Goal: Book appointment/travel/reservation

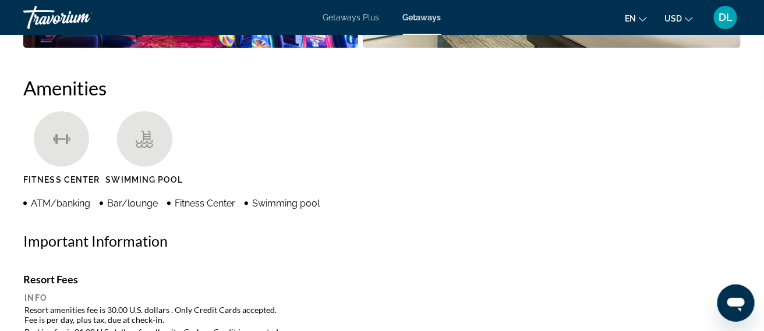
scroll to position [1085, 0]
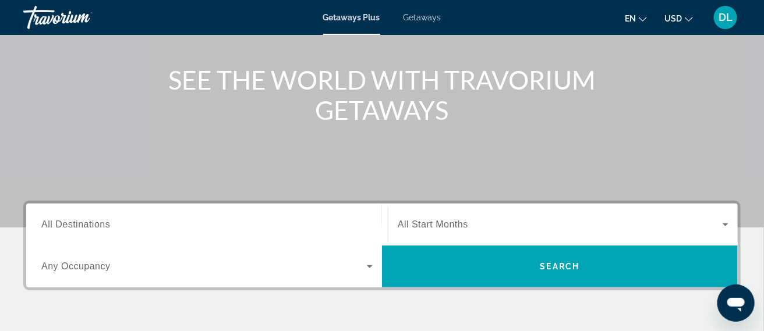
scroll to position [122, 0]
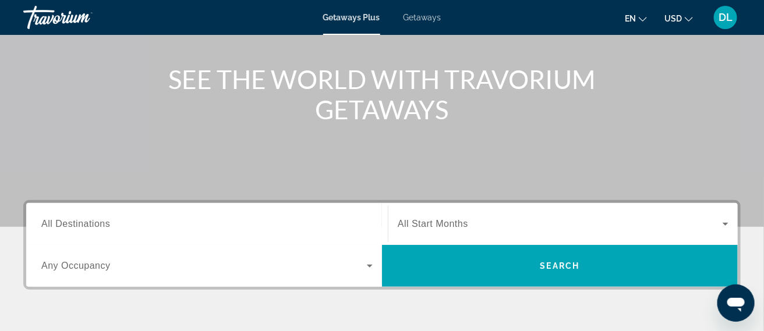
click at [195, 221] on input "Destination All Destinations" at bounding box center [206, 225] width 331 height 14
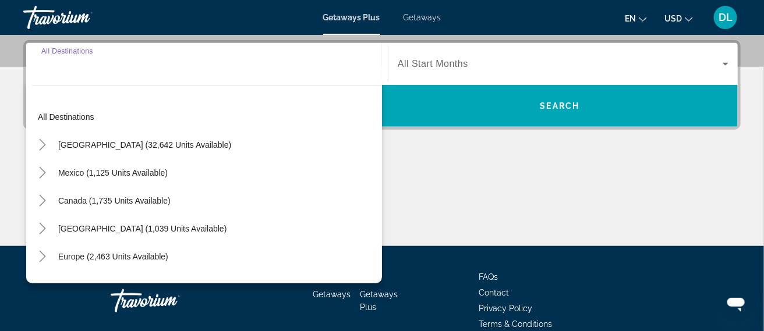
scroll to position [285, 0]
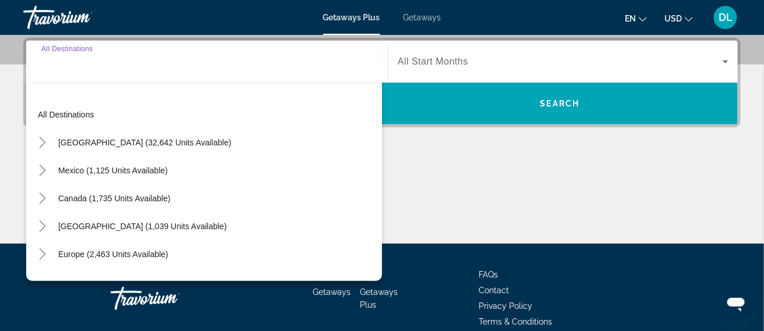
click at [95, 74] on div "Search widget" at bounding box center [206, 61] width 331 height 33
click at [48, 65] on input "Destination All Destinations" at bounding box center [206, 62] width 331 height 14
click at [84, 257] on span "Europe (2,463 units available)" at bounding box center [113, 254] width 110 height 9
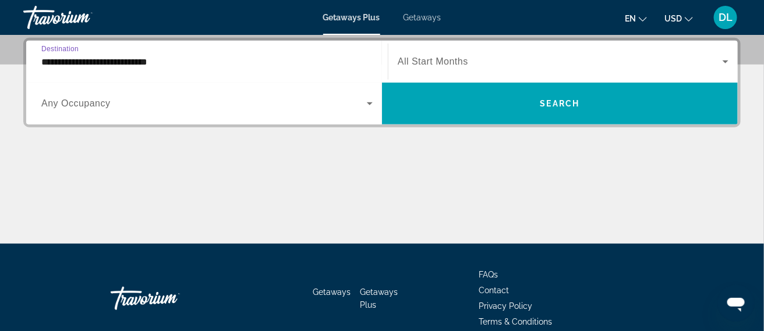
click at [149, 59] on input "**********" at bounding box center [206, 62] width 331 height 14
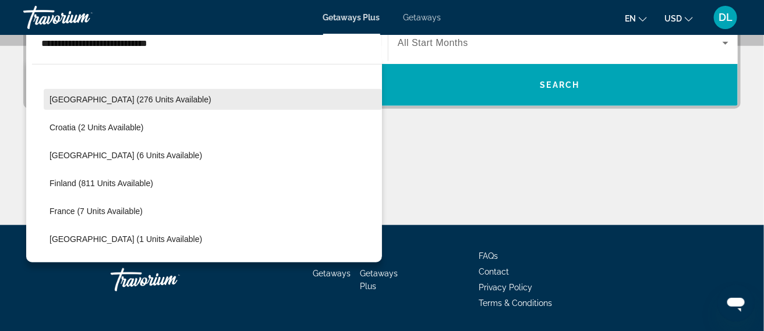
scroll to position [191, 0]
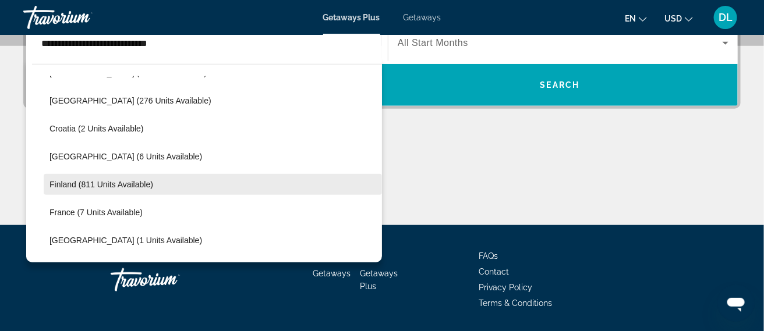
click at [142, 186] on span "Finland (811 units available)" at bounding box center [102, 184] width 104 height 9
type input "**********"
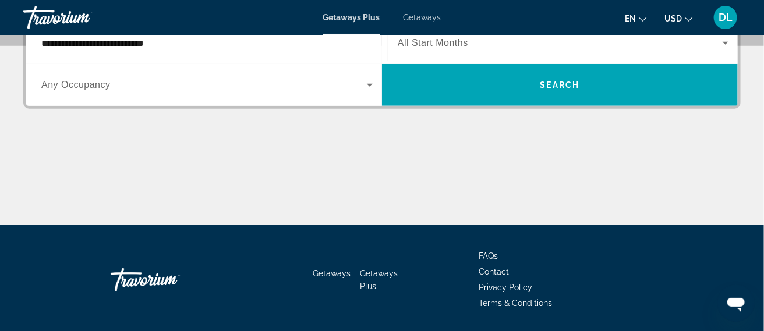
scroll to position [285, 0]
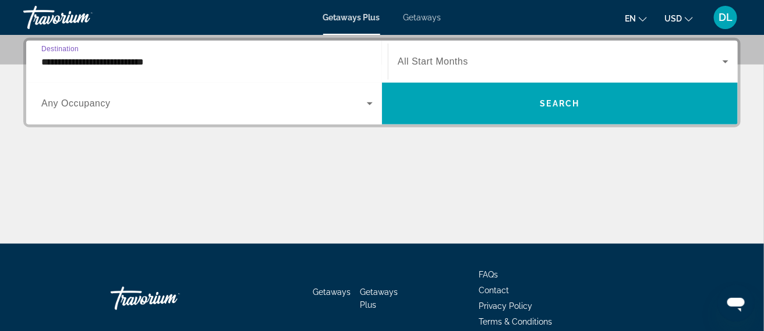
click at [115, 66] on input "**********" at bounding box center [206, 62] width 331 height 14
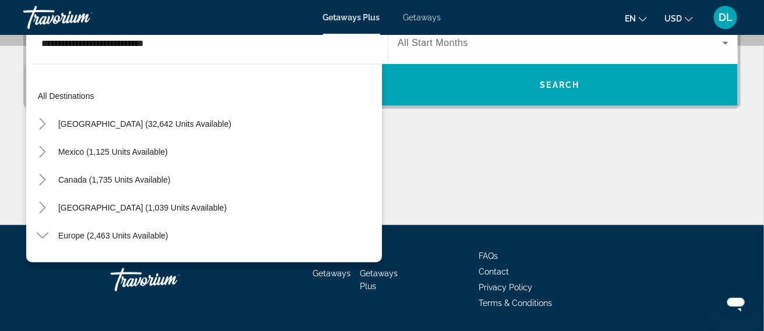
scroll to position [209, 0]
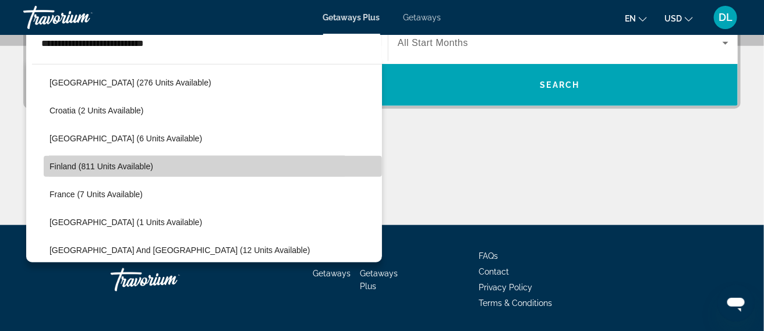
click at [142, 164] on span "Finland (811 units available)" at bounding box center [102, 166] width 104 height 9
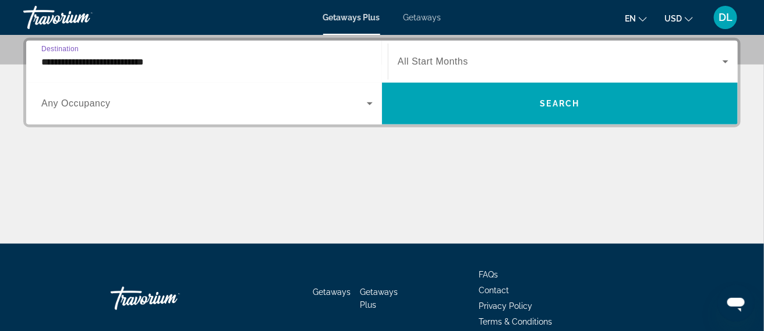
click at [505, 73] on div "Search widget" at bounding box center [563, 61] width 331 height 33
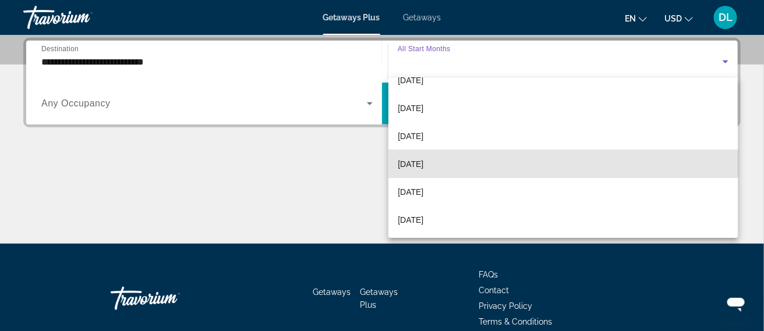
scroll to position [241, 0]
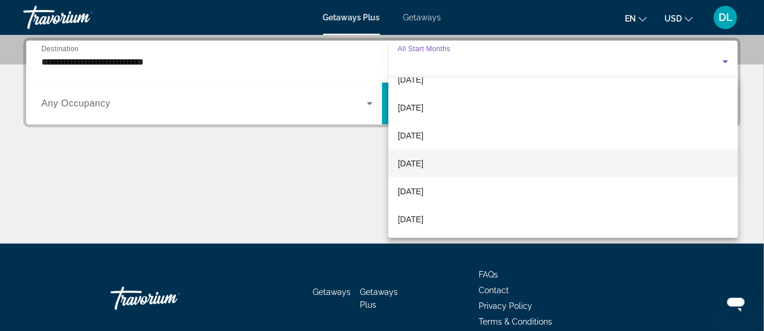
click at [447, 166] on mat-option "July 2026" at bounding box center [564, 164] width 350 height 28
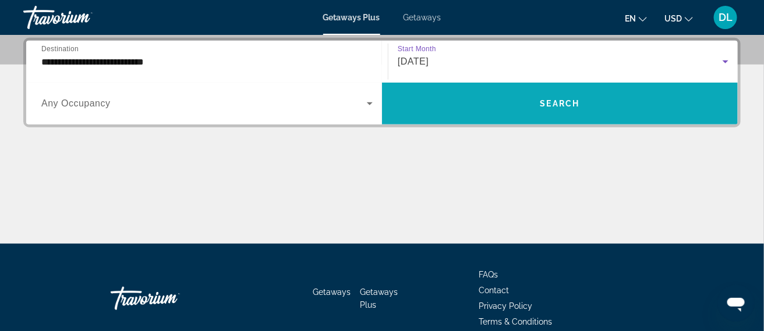
click at [569, 110] on span "Search widget" at bounding box center [560, 104] width 356 height 28
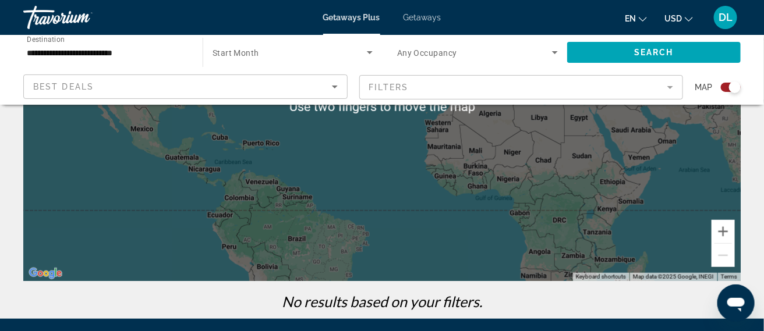
scroll to position [186, 0]
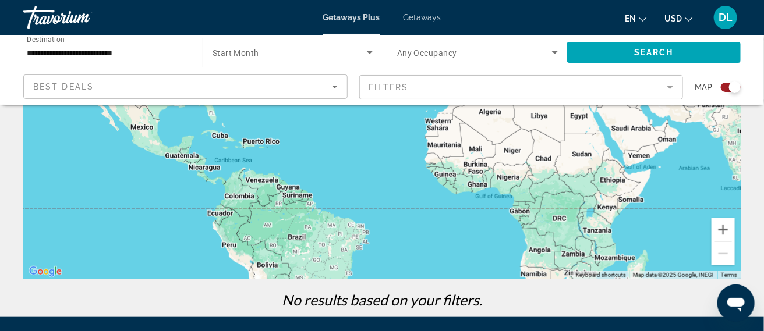
click at [301, 87] on div "Best Deals" at bounding box center [182, 87] width 299 height 14
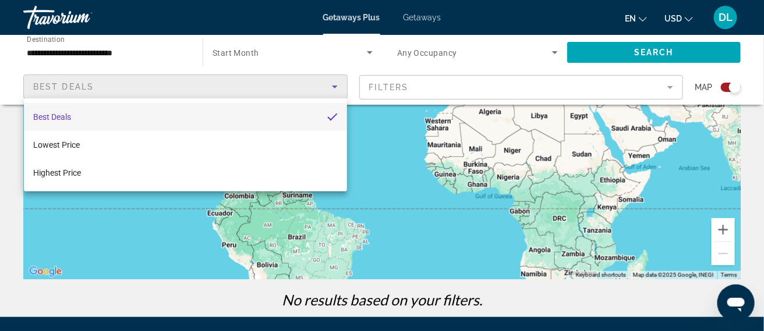
click at [301, 87] on div at bounding box center [382, 165] width 764 height 331
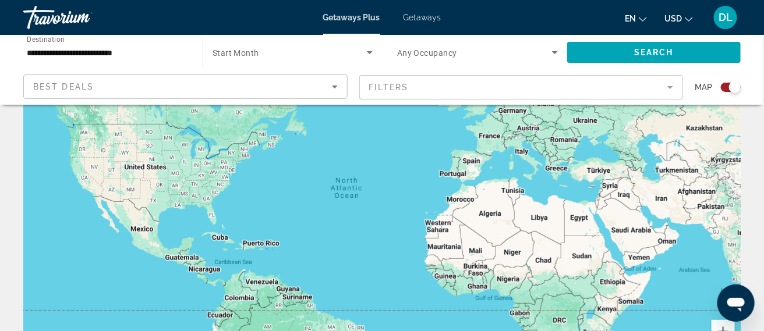
scroll to position [86, 0]
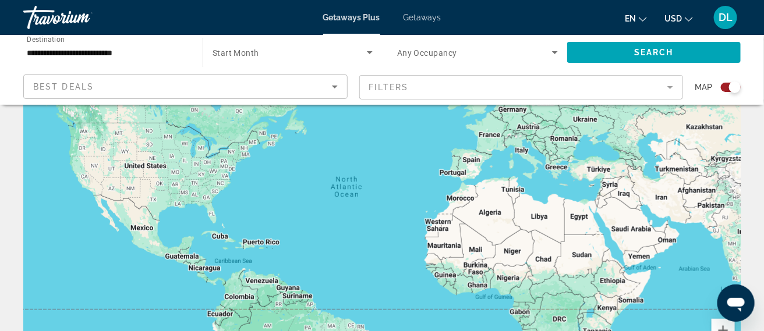
click at [428, 19] on span "Getaways" at bounding box center [423, 17] width 38 height 9
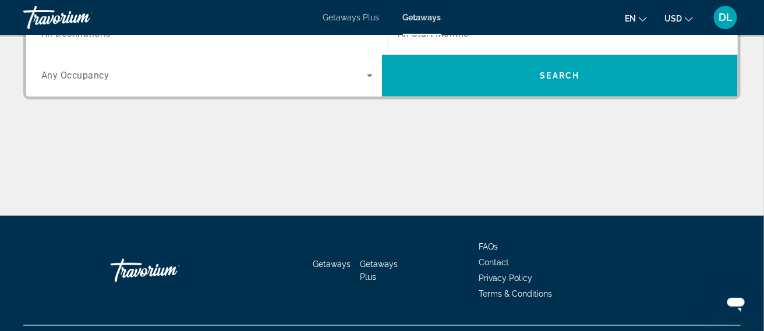
scroll to position [315, 0]
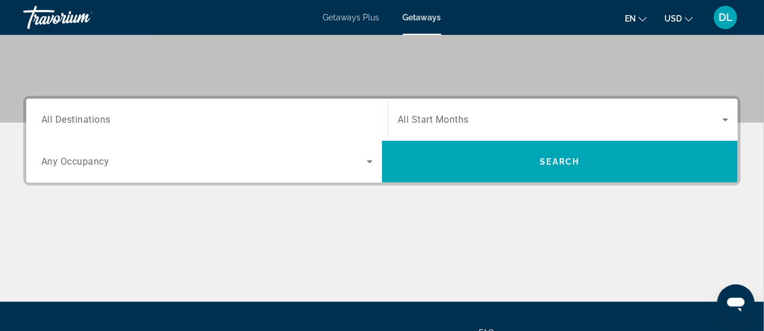
click at [309, 114] on input "Destination All Destinations" at bounding box center [206, 121] width 331 height 14
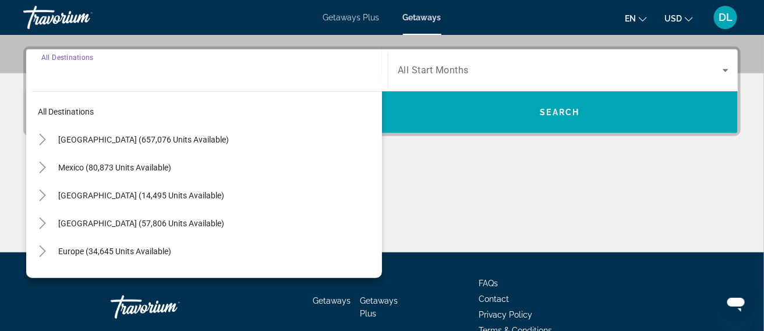
scroll to position [285, 0]
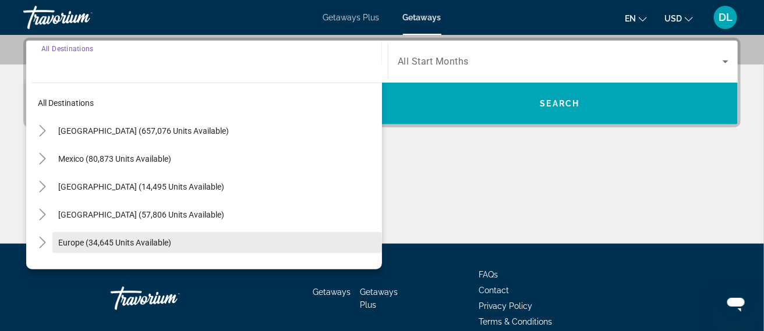
click at [170, 246] on span "Europe (34,645 units available)" at bounding box center [114, 242] width 113 height 9
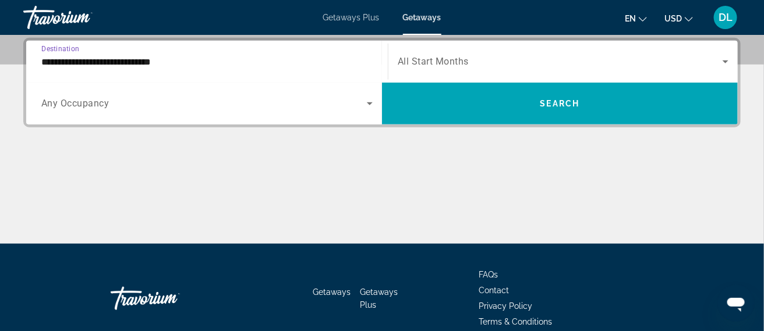
click at [135, 59] on input "**********" at bounding box center [206, 62] width 331 height 14
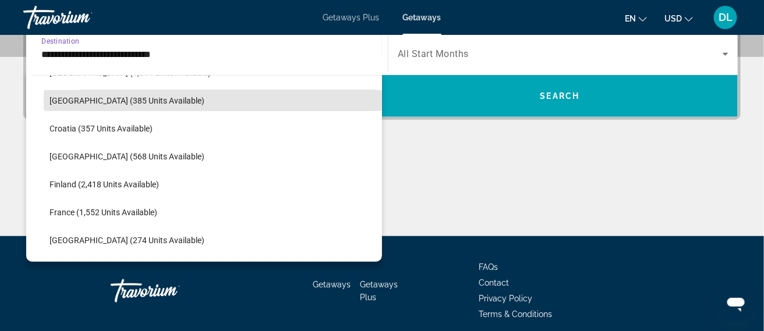
scroll to position [223, 0]
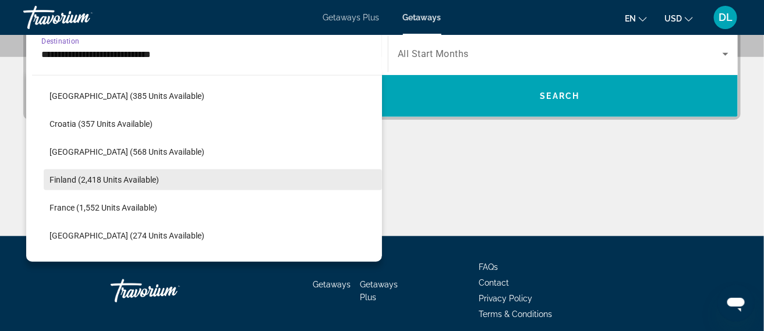
click at [125, 181] on span "Finland (2,418 units available)" at bounding box center [105, 179] width 110 height 9
type input "**********"
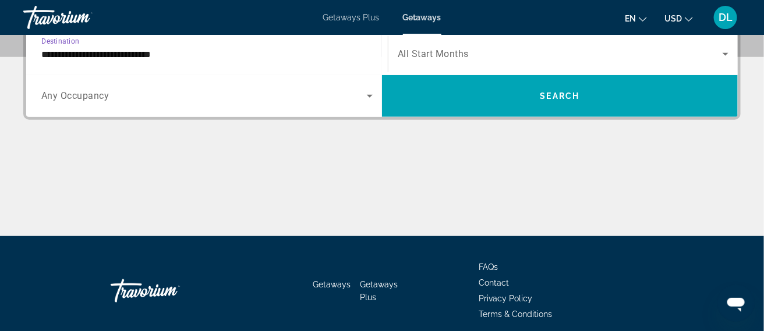
scroll to position [285, 0]
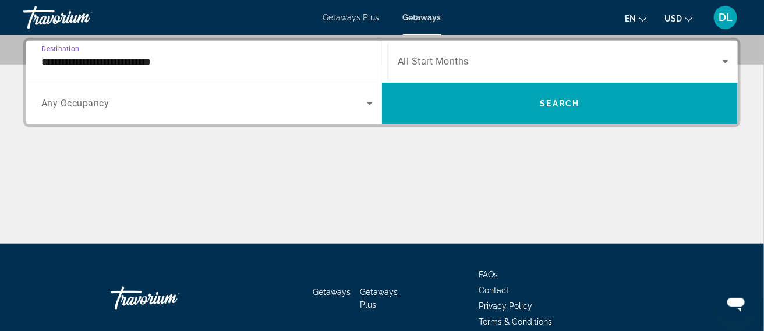
click at [521, 48] on div "Search widget" at bounding box center [563, 61] width 331 height 33
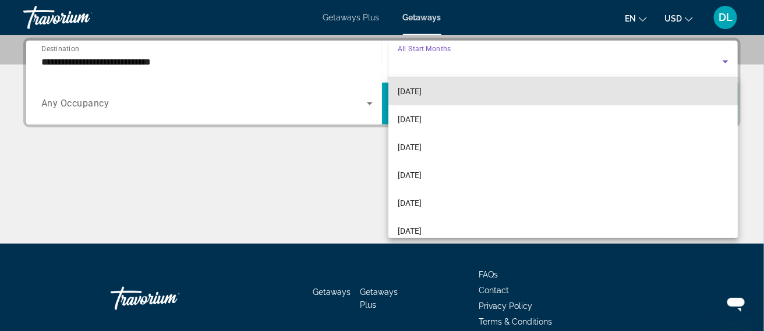
scroll to position [231, 0]
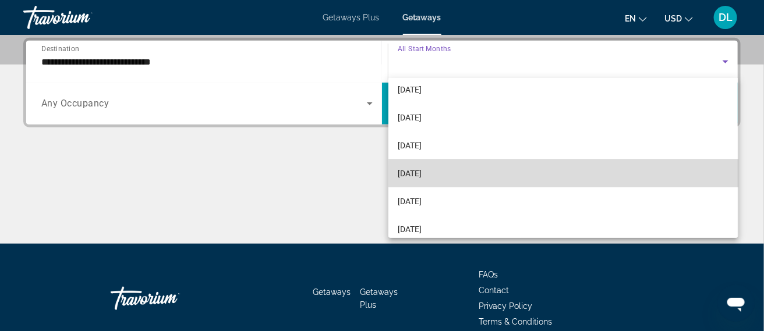
click at [573, 178] on mat-option "July 2026" at bounding box center [564, 174] width 350 height 28
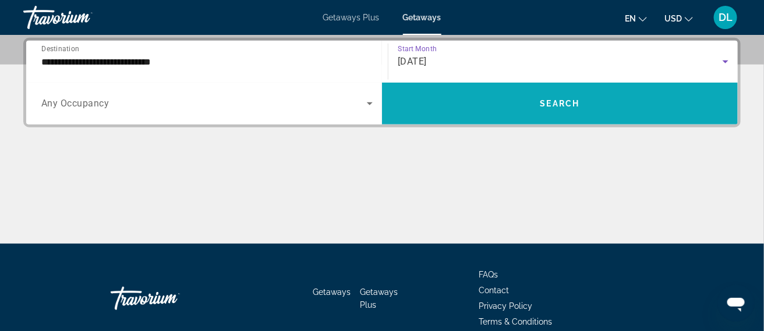
click at [559, 110] on span "Search widget" at bounding box center [560, 104] width 356 height 28
